Goal: Information Seeking & Learning: Understand process/instructions

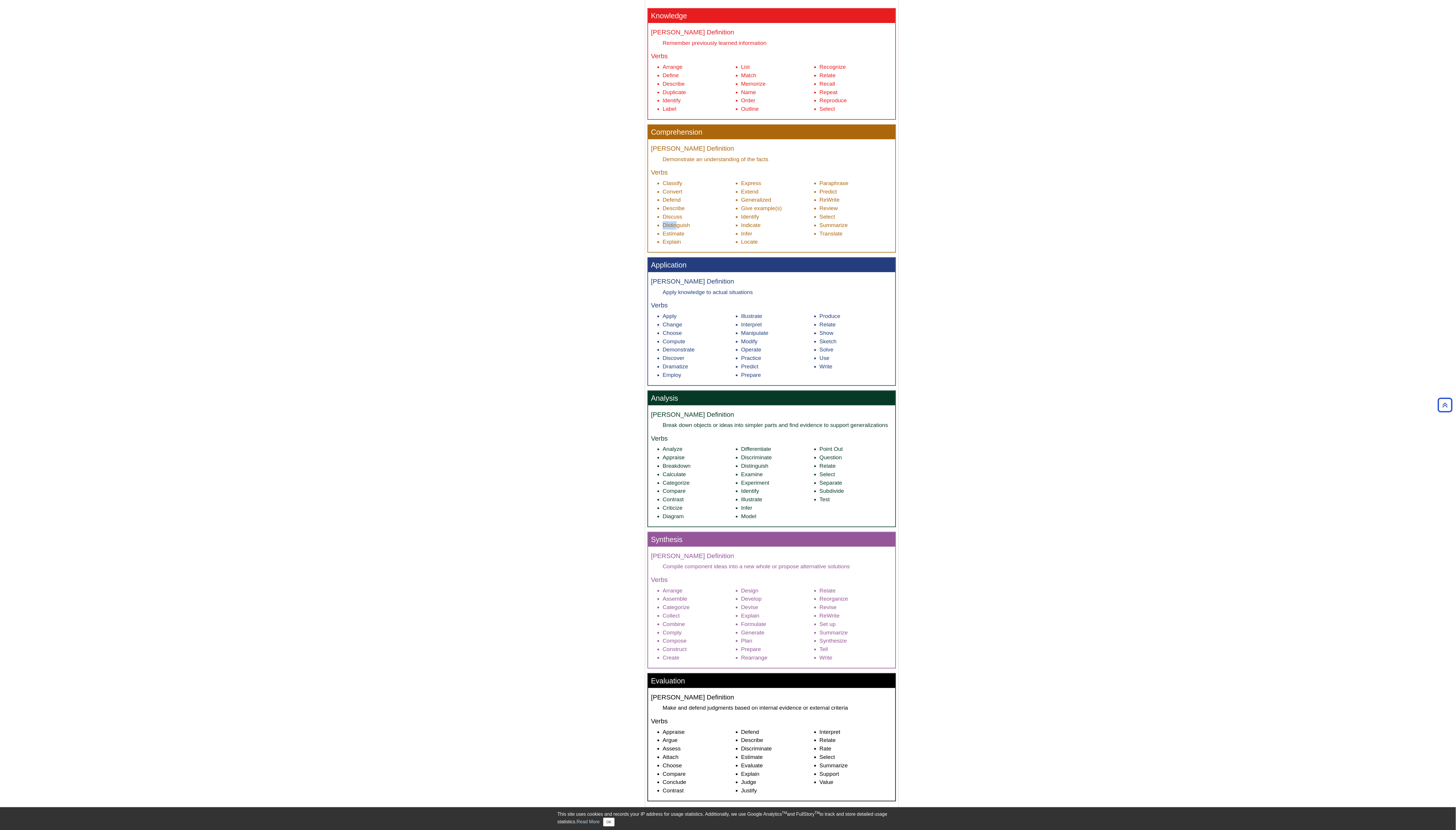
scroll to position [238, 0]
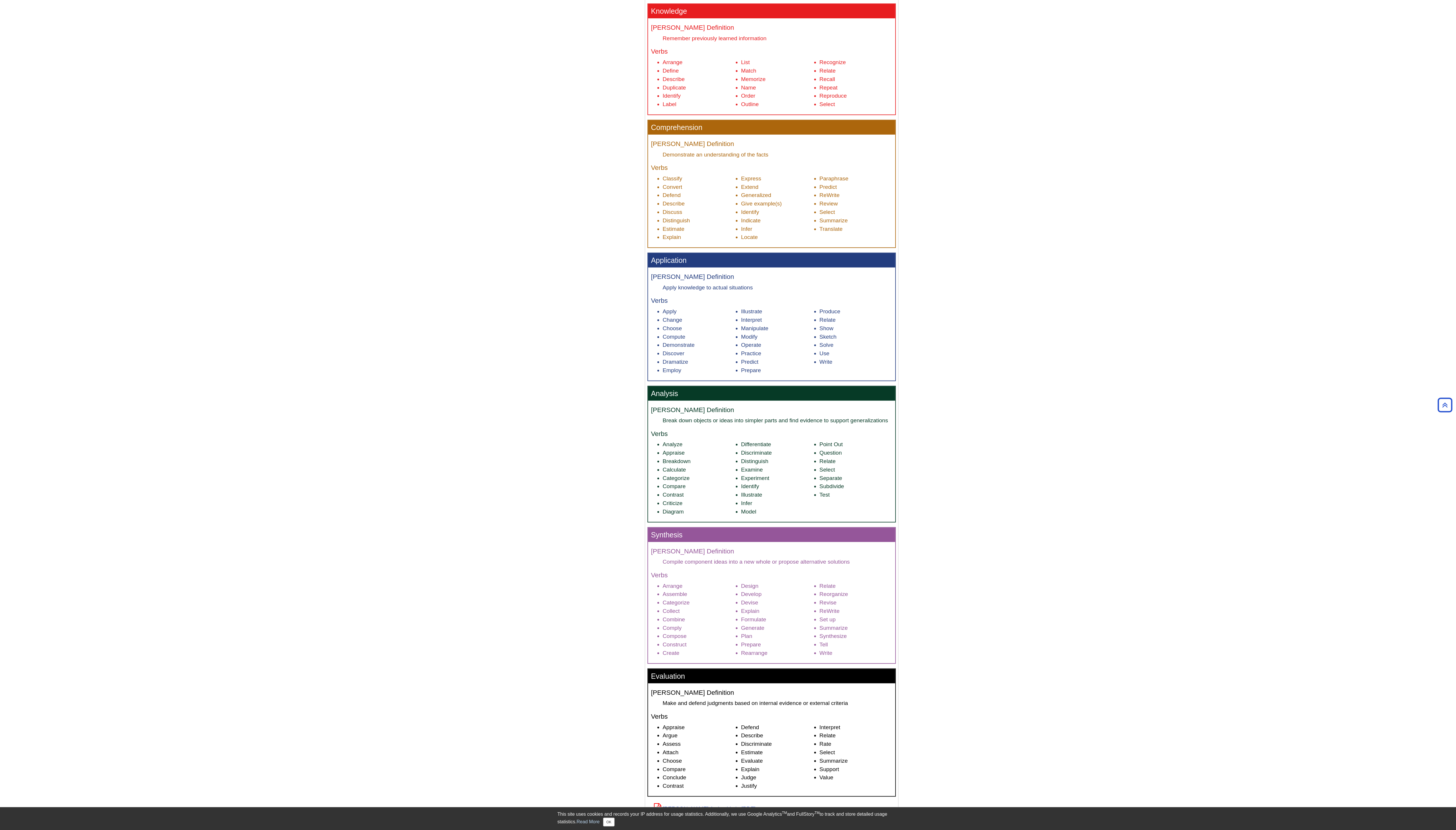
click at [364, 207] on body "Library Chat This site uses cookies and records your IP address for usage stati…" at bounding box center [728, 380] width 1456 height 1236
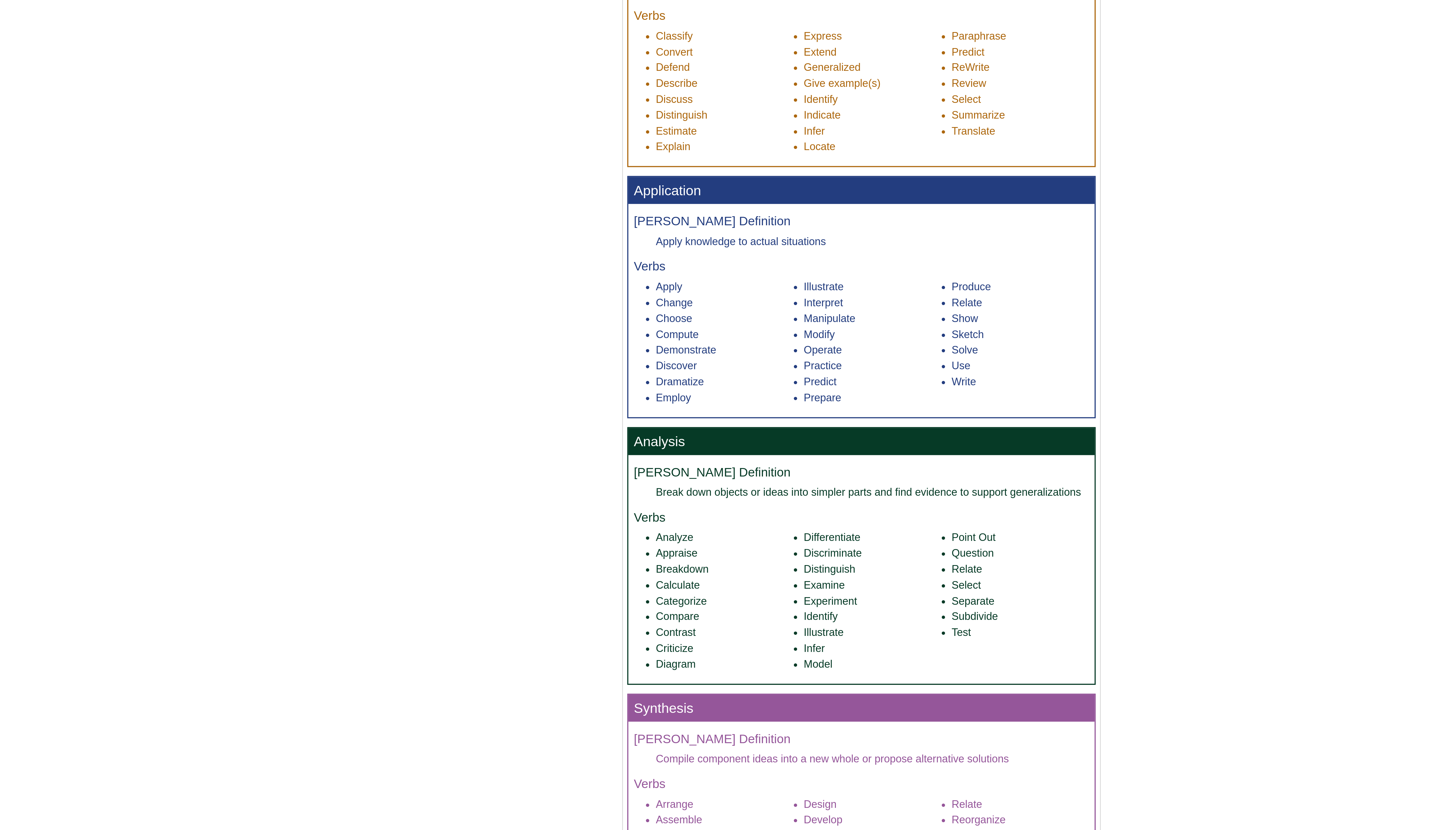
scroll to position [253, 0]
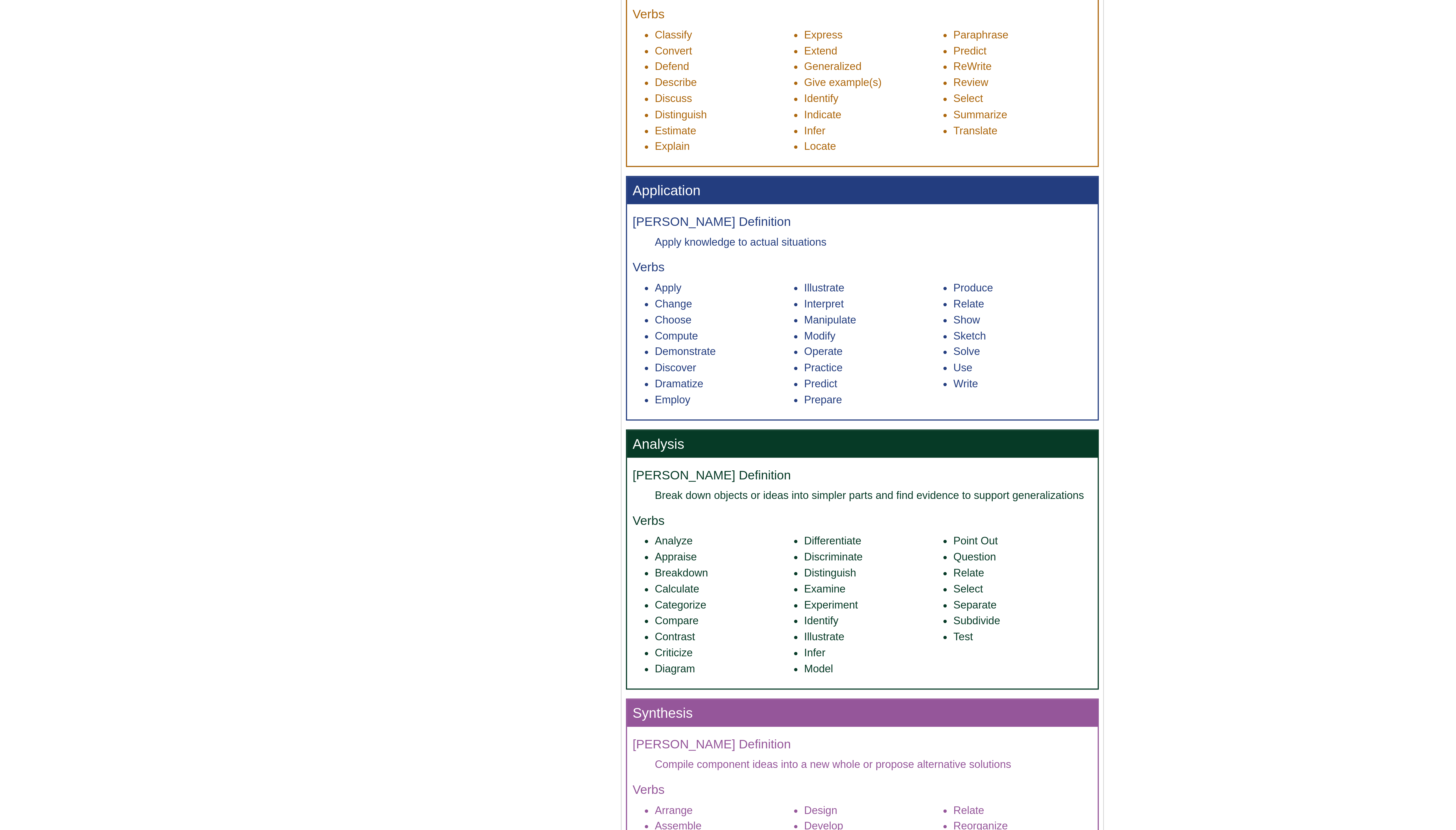
click at [364, 202] on li "Distinguish" at bounding box center [699, 206] width 73 height 8
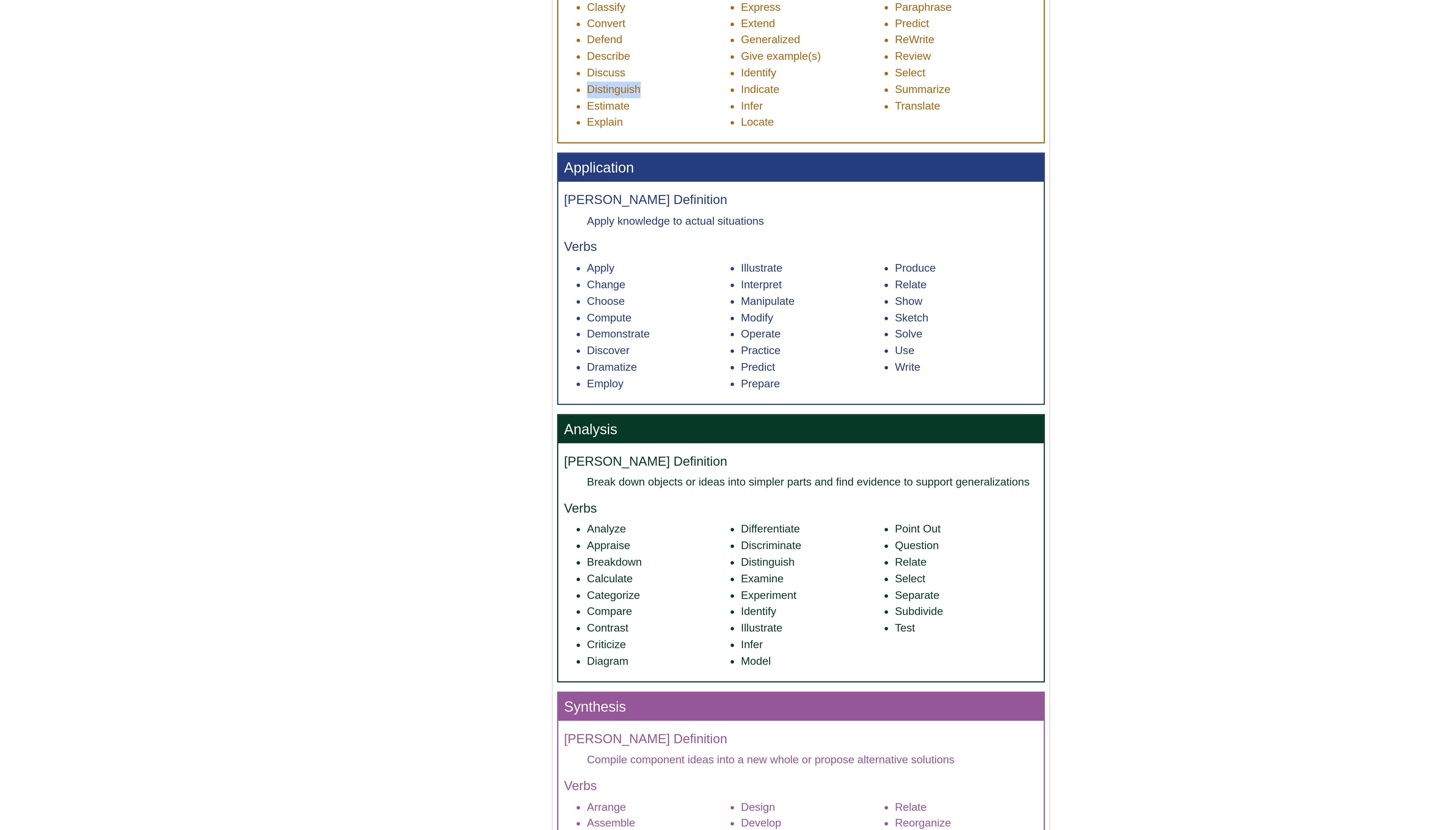
scroll to position [314, 0]
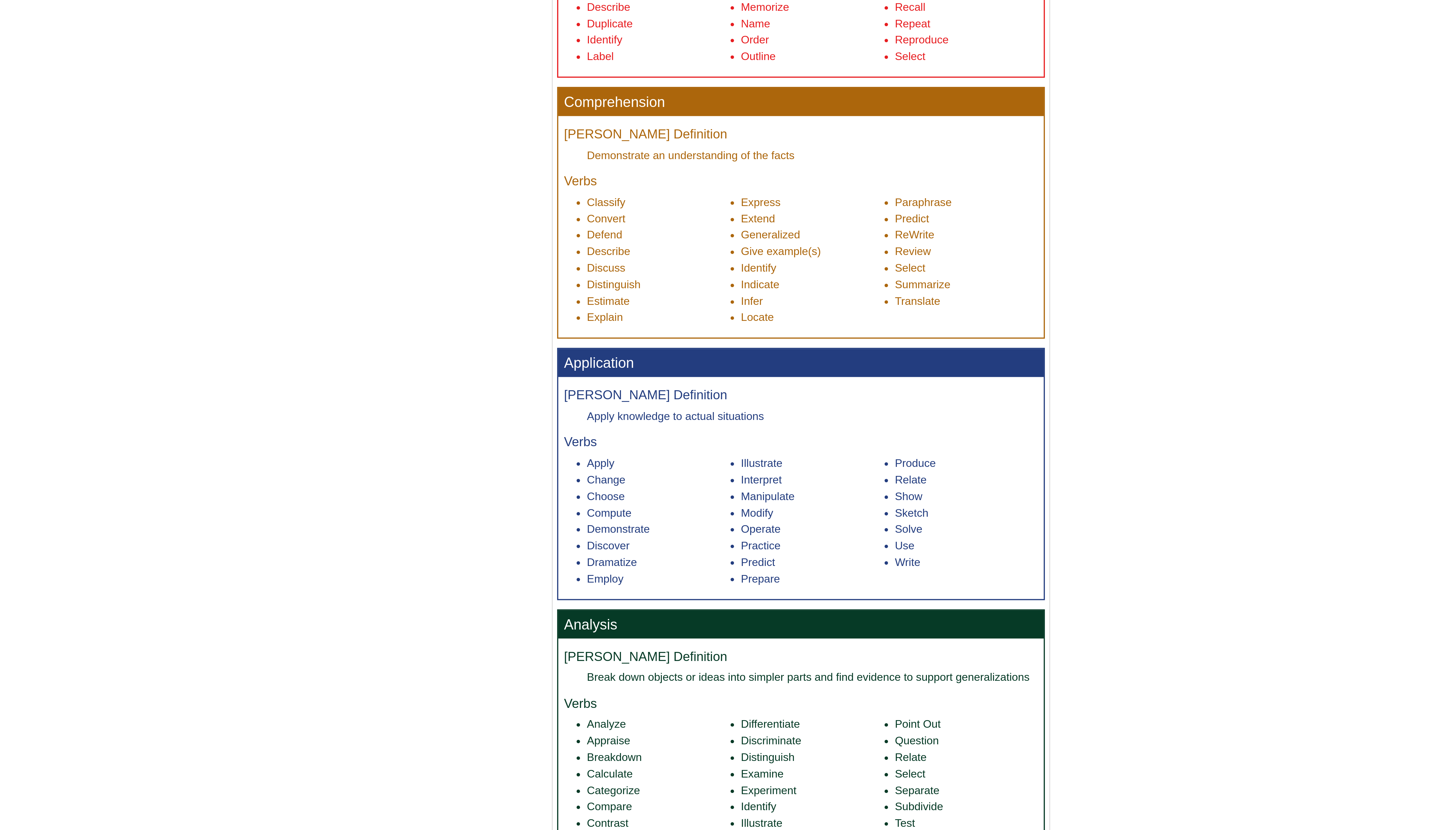
click at [364, 207] on div "Menu [PERSON_NAME] Taxonomy Bloom's Action Verbs About Action Verbs Verbs and P…" at bounding box center [728, 260] width 350 height 1017
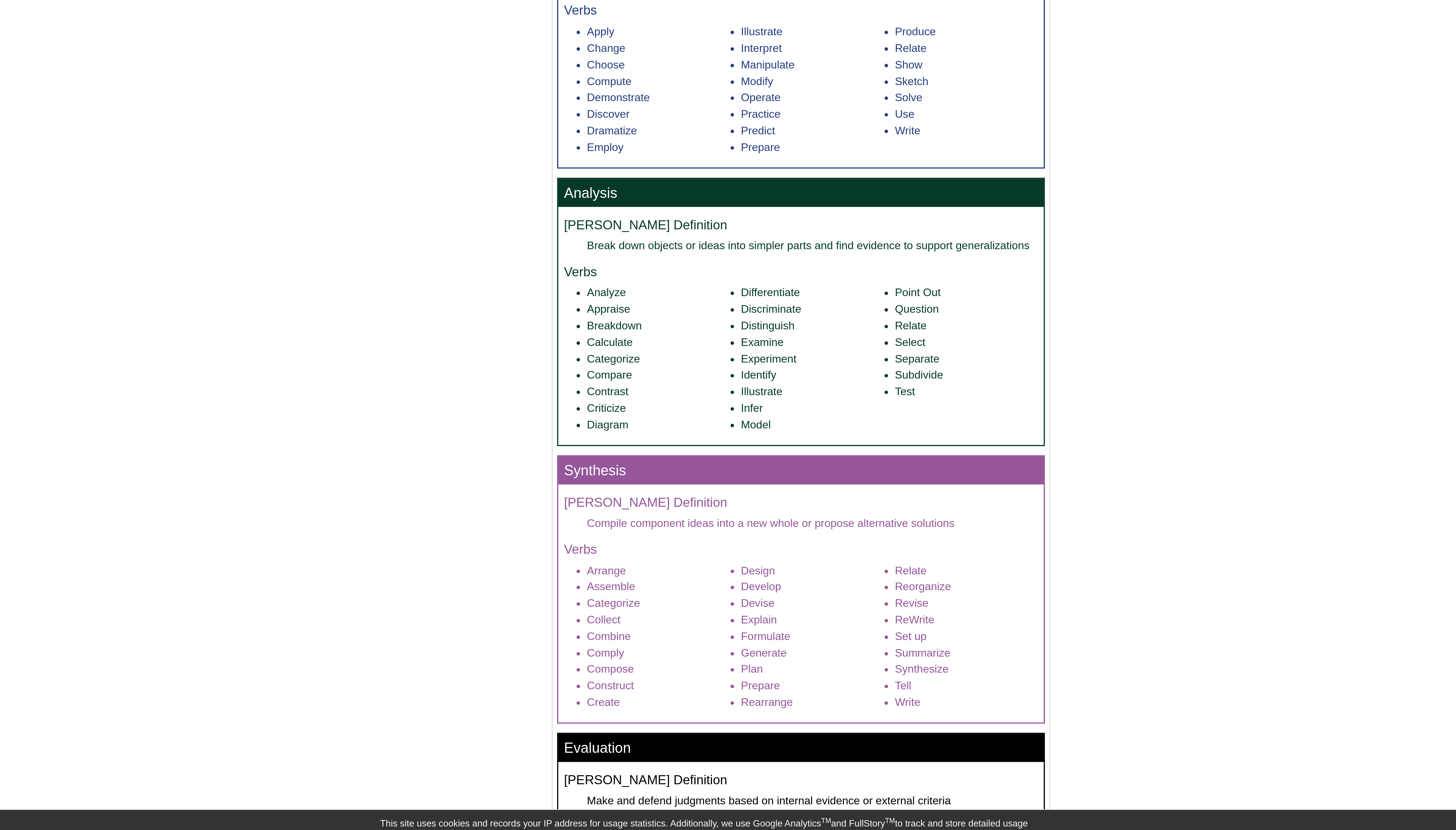
scroll to position [139, 0]
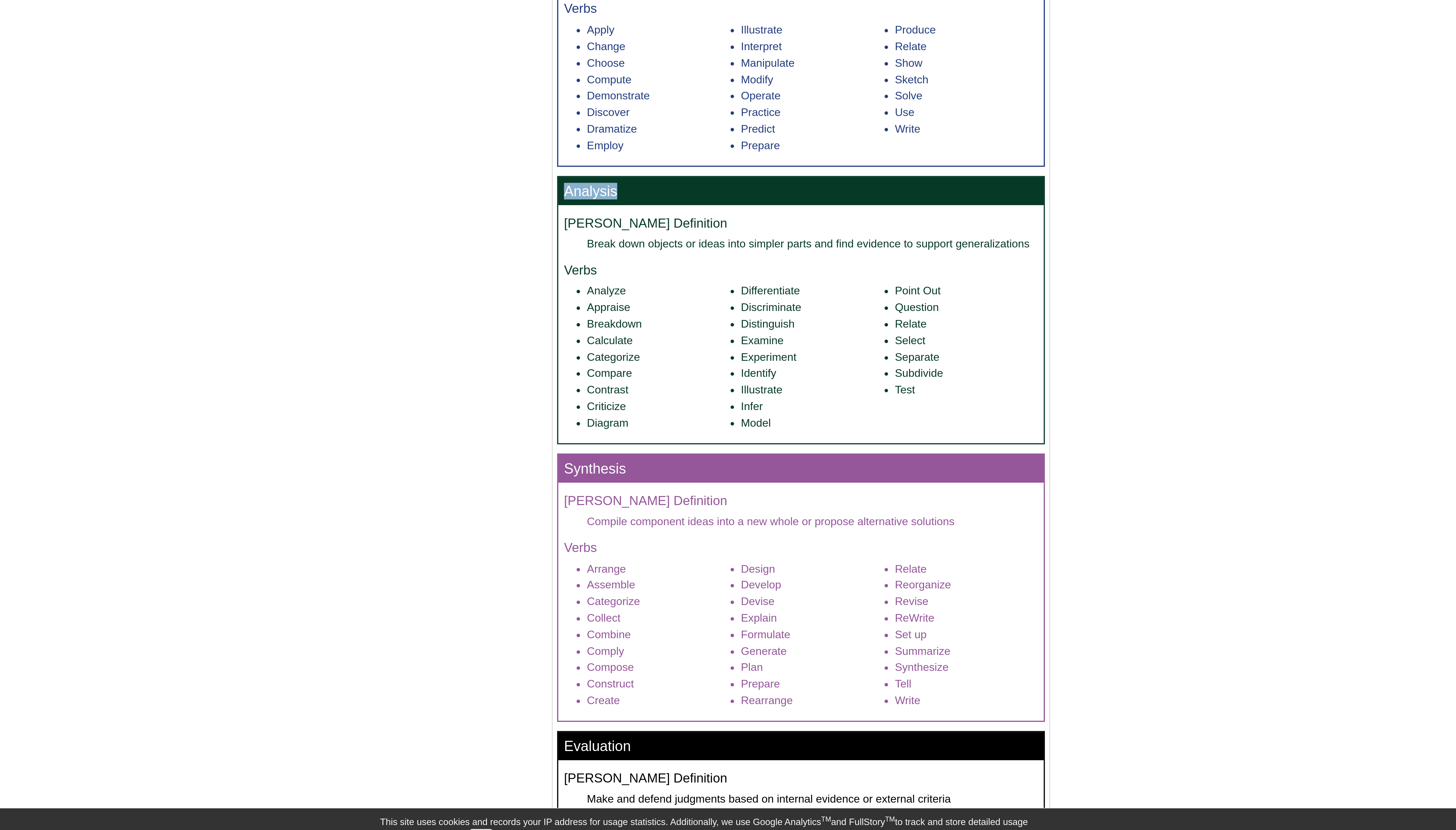
drag, startPoint x: 651, startPoint y: 489, endPoint x: 685, endPoint y: 490, distance: 34.0
click at [364, 207] on h3 "Analysis" at bounding box center [772, 493] width 247 height 14
click at [364, 207] on li "Diagram" at bounding box center [699, 611] width 73 height 8
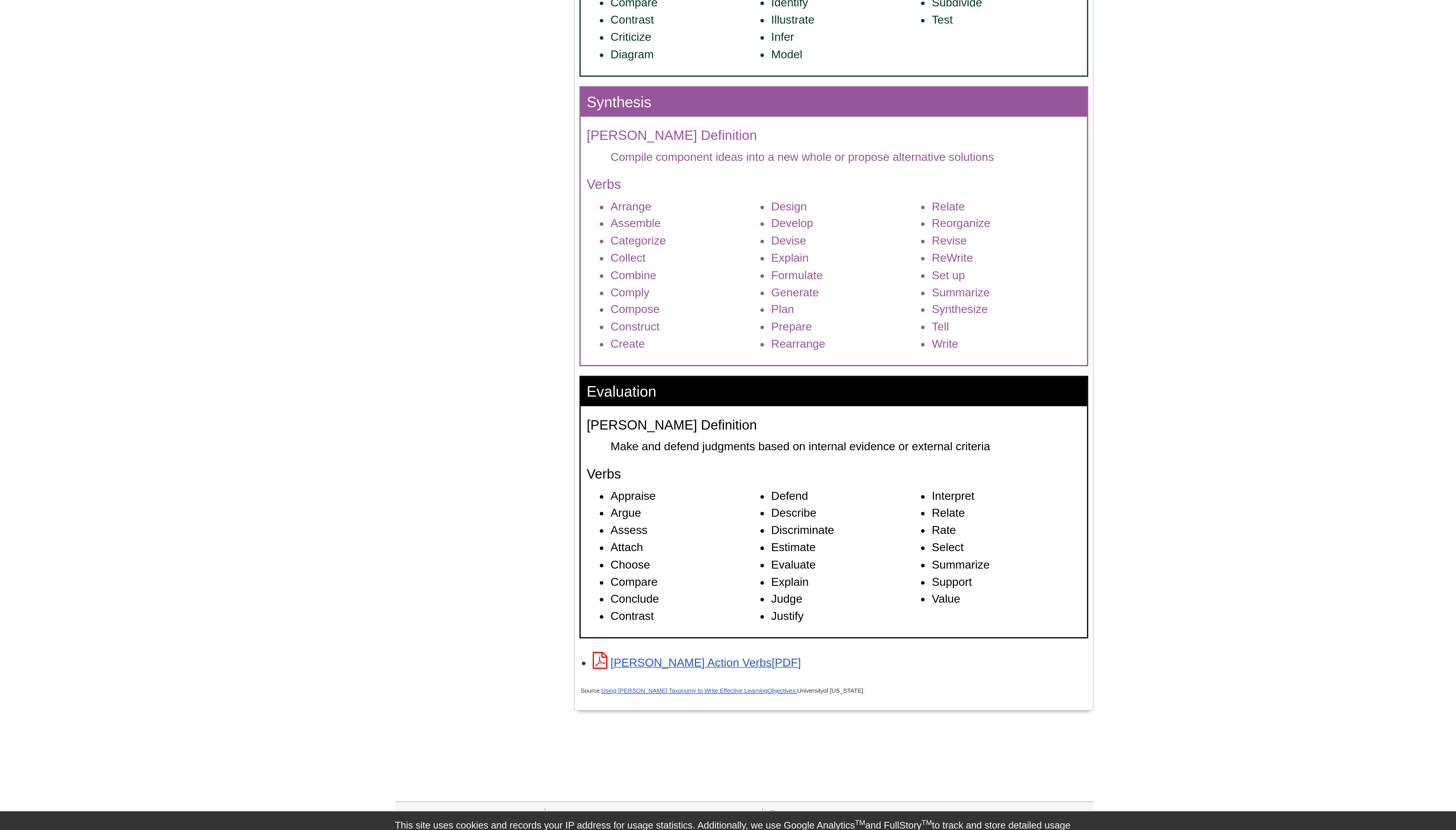
scroll to position [312, 0]
